Goal: Navigation & Orientation: Find specific page/section

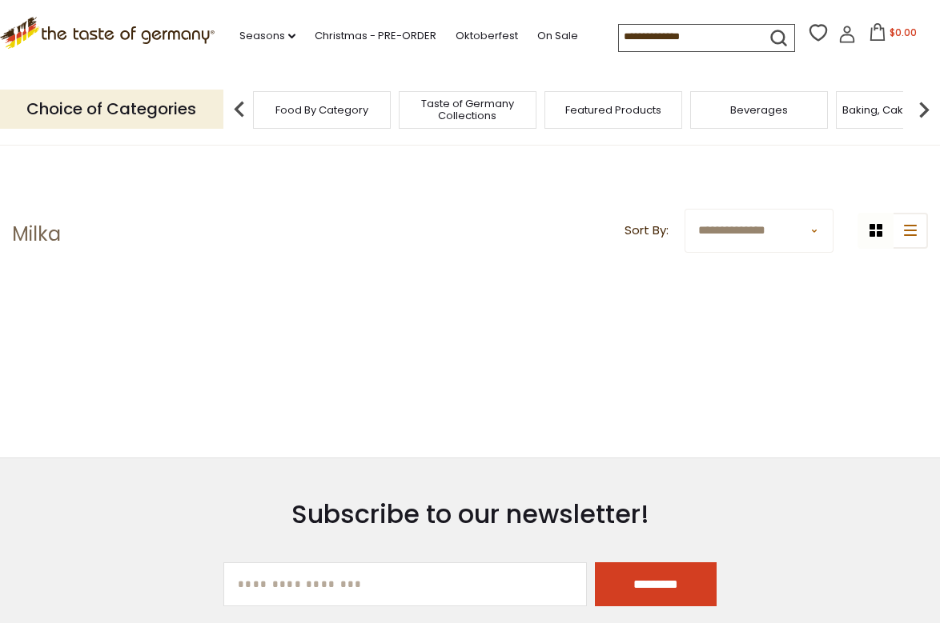
click at [311, 107] on span "Food By Category" at bounding box center [321, 110] width 93 height 12
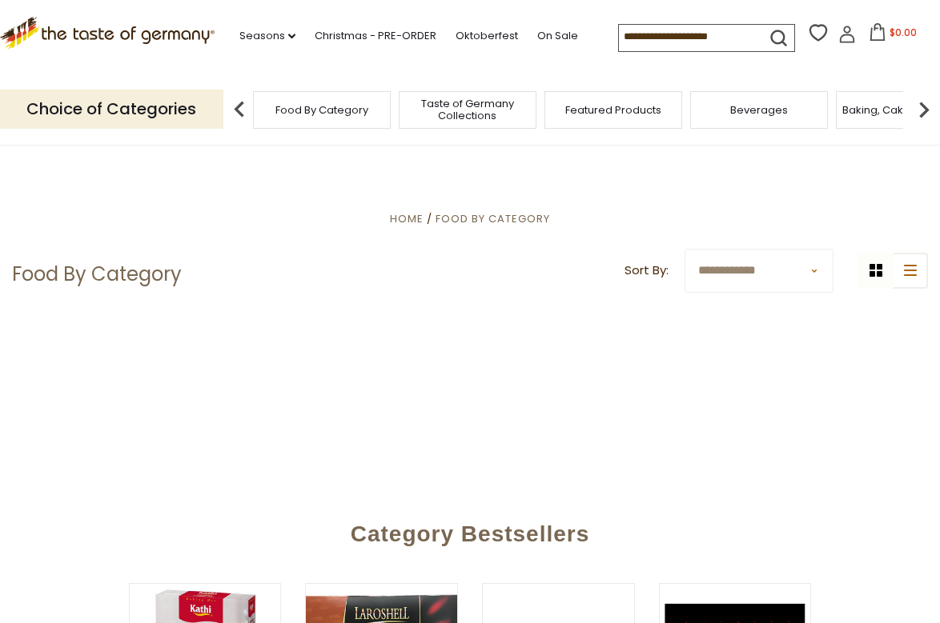
click at [487, 112] on span "Taste of Germany Collections" at bounding box center [467, 110] width 128 height 24
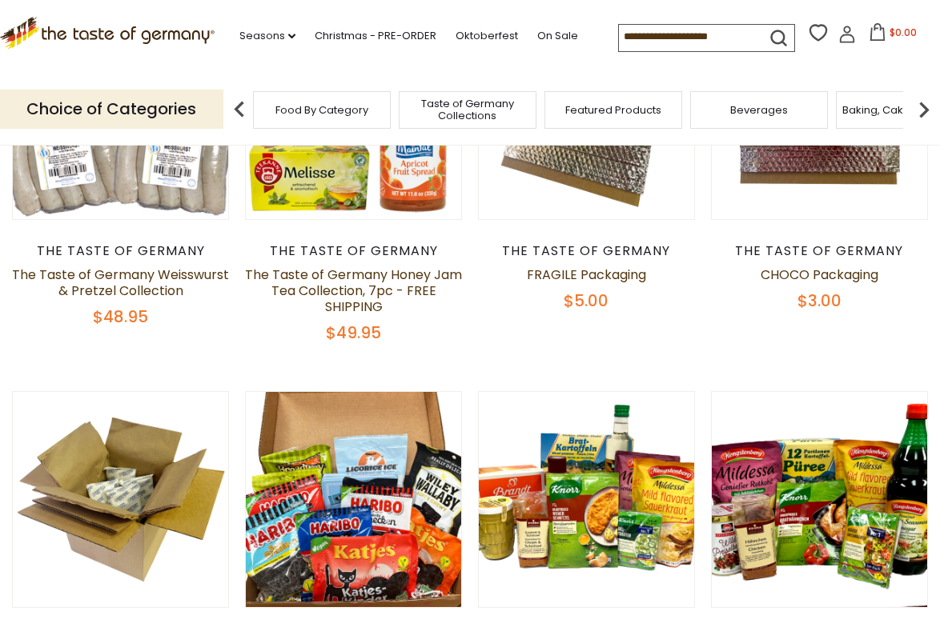
scroll to position [480, 0]
